Goal: Information Seeking & Learning: Learn about a topic

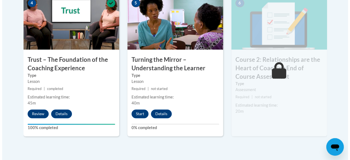
scroll to position [359, 0]
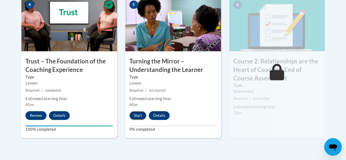
click at [137, 116] on button "Start" at bounding box center [137, 115] width 17 height 9
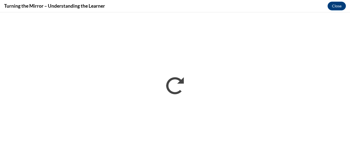
scroll to position [0, 0]
